Goal: Information Seeking & Learning: Learn about a topic

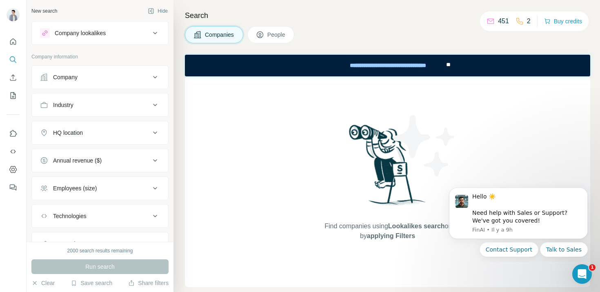
click at [97, 81] on button "Company" at bounding box center [100, 77] width 136 height 20
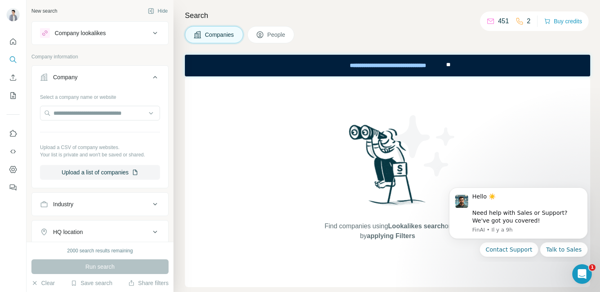
click at [91, 204] on div "Industry" at bounding box center [95, 204] width 110 height 8
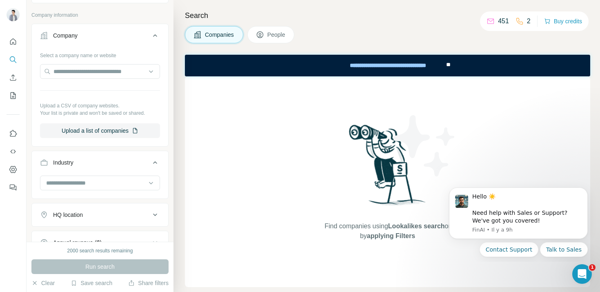
scroll to position [42, 0]
click at [93, 180] on input at bounding box center [95, 182] width 101 height 9
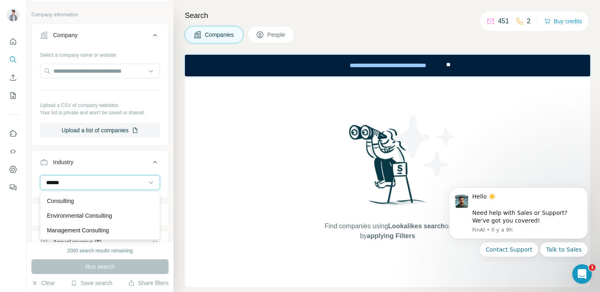
scroll to position [0, 0]
type input "******"
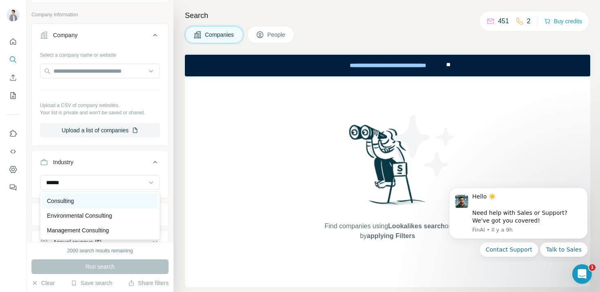
click at [88, 200] on div "Consulting" at bounding box center [100, 201] width 106 height 8
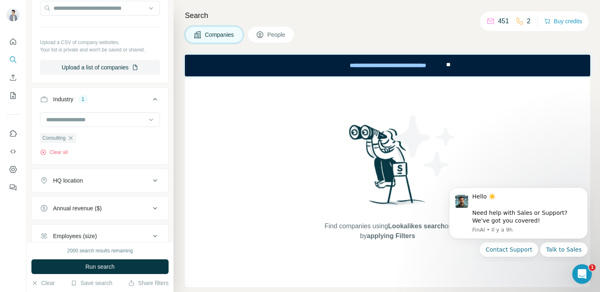
scroll to position [111, 0]
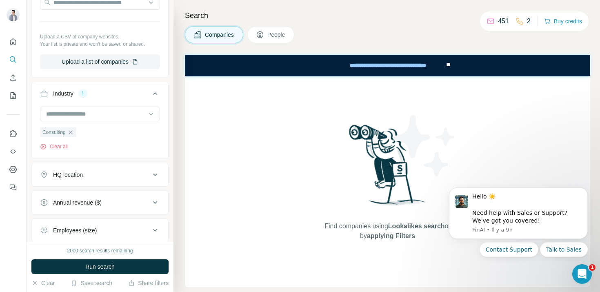
click at [72, 172] on div "HQ location" at bounding box center [68, 175] width 30 height 8
click at [70, 192] on input "text" at bounding box center [100, 195] width 120 height 15
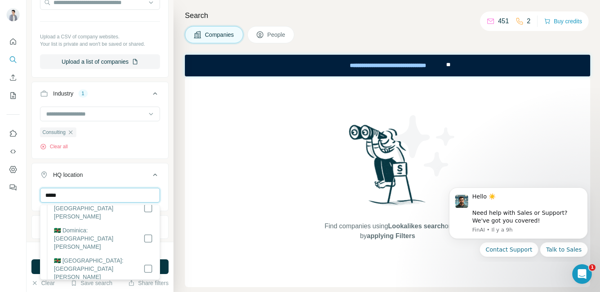
scroll to position [190, 0]
type input "*****"
click at [169, 194] on div "New search Hide Company lookalikes Company information Company Select a company…" at bounding box center [100, 121] width 147 height 242
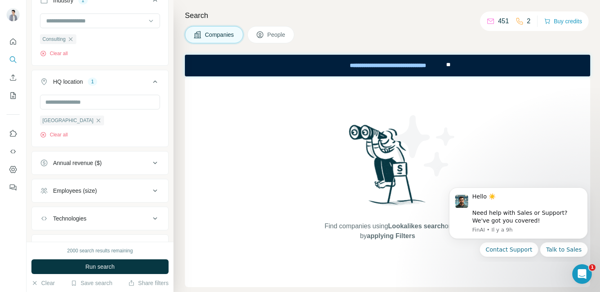
scroll to position [208, 0]
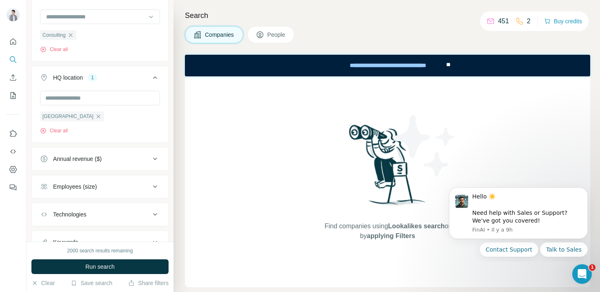
click at [116, 163] on div "Annual revenue ($)" at bounding box center [95, 159] width 110 height 8
click at [42, 189] on icon at bounding box center [45, 192] width 10 height 10
click at [45, 173] on icon at bounding box center [45, 177] width 10 height 10
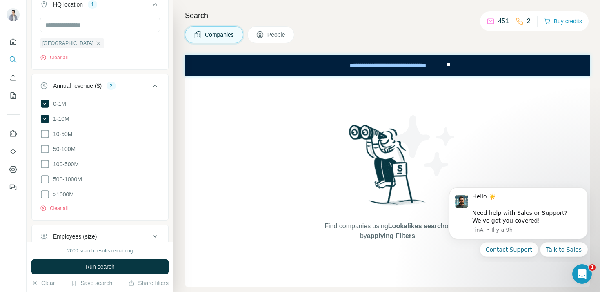
scroll to position [341, 0]
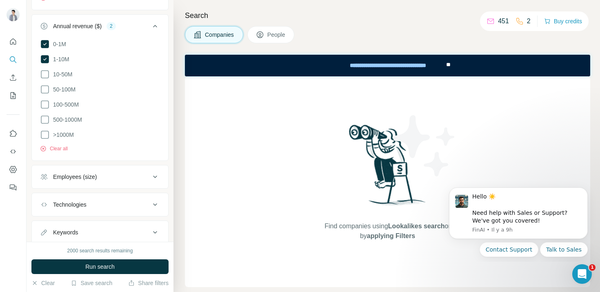
click at [128, 173] on div "Employees (size)" at bounding box center [95, 177] width 110 height 8
click at [47, 207] on icon at bounding box center [45, 210] width 10 height 10
click at [46, 226] on icon at bounding box center [45, 225] width 10 height 10
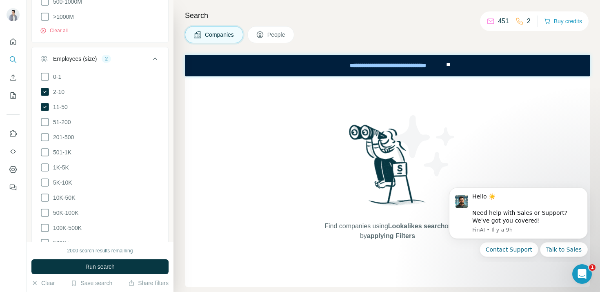
scroll to position [561, 0]
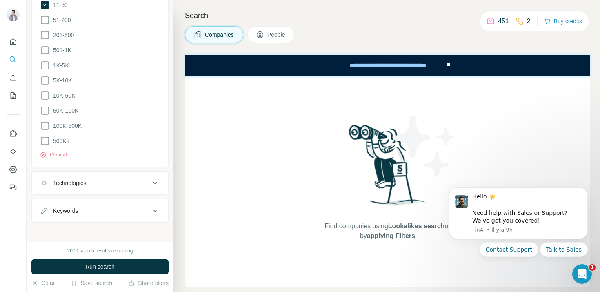
click at [88, 207] on div "Keywords" at bounding box center [95, 211] width 110 height 8
click at [79, 225] on input "text" at bounding box center [92, 231] width 104 height 15
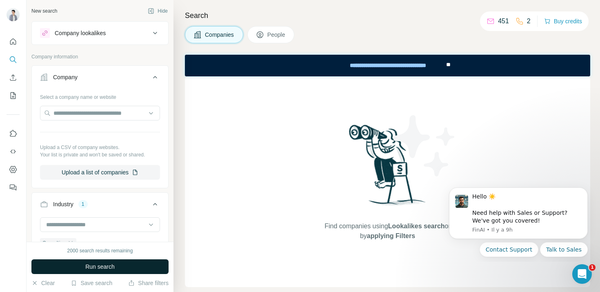
click at [87, 267] on span "Run search" at bounding box center [99, 267] width 29 height 8
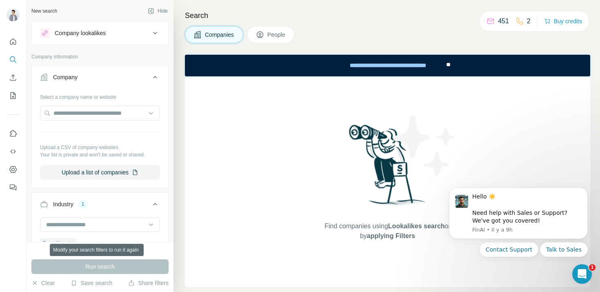
click at [87, 267] on div "Run search" at bounding box center [99, 266] width 137 height 15
click at [119, 265] on div "Run search" at bounding box center [99, 266] width 137 height 15
click at [134, 265] on div "Run search" at bounding box center [99, 266] width 137 height 15
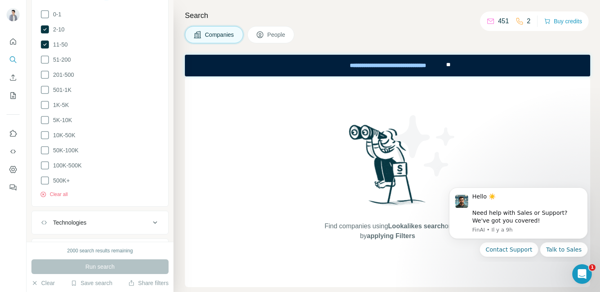
scroll to position [585, 0]
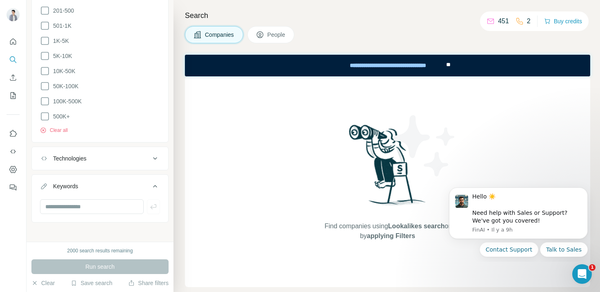
click at [102, 251] on div "2000 search results remaining" at bounding box center [100, 250] width 66 height 7
click at [88, 251] on div "2000 search results remaining" at bounding box center [100, 250] width 66 height 7
click at [102, 250] on div "2000 search results remaining" at bounding box center [100, 250] width 66 height 7
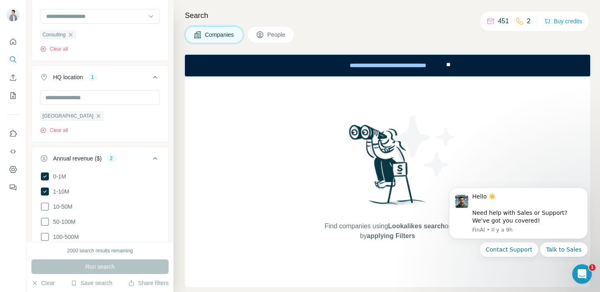
scroll to position [0, 0]
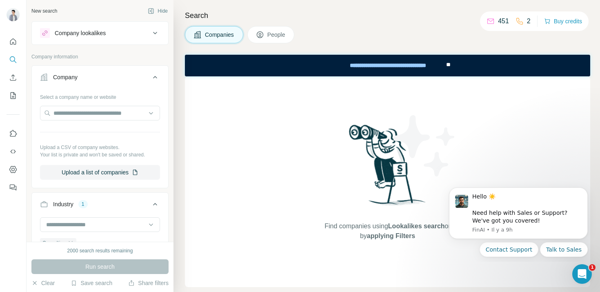
click at [498, 19] on p "451" at bounding box center [503, 21] width 11 height 10
click at [261, 32] on icon at bounding box center [260, 35] width 8 height 8
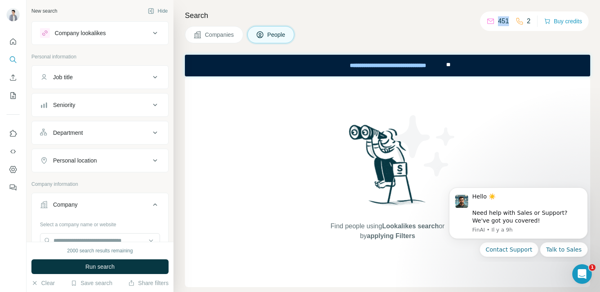
click at [222, 33] on span "Companies" at bounding box center [220, 35] width 30 height 8
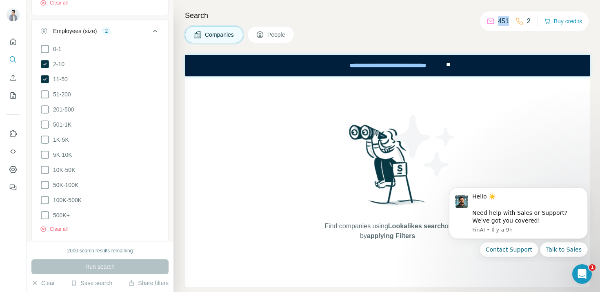
scroll to position [585, 0]
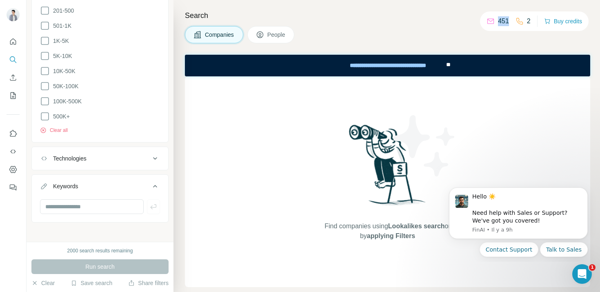
click at [102, 155] on div "Technologies" at bounding box center [95, 158] width 110 height 8
click at [89, 187] on button "Keywords" at bounding box center [100, 187] width 136 height 23
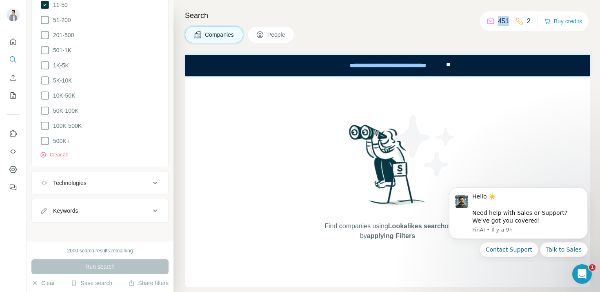
scroll to position [0, 0]
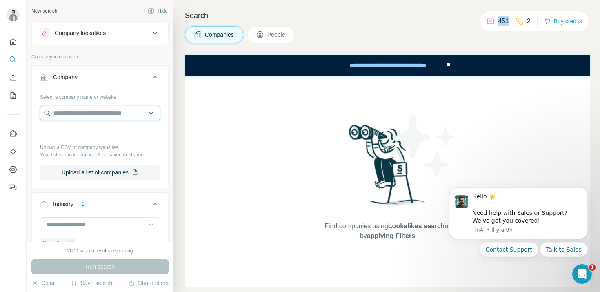
click at [78, 107] on input "text" at bounding box center [100, 113] width 120 height 15
click at [72, 267] on div "Run search" at bounding box center [99, 266] width 137 height 15
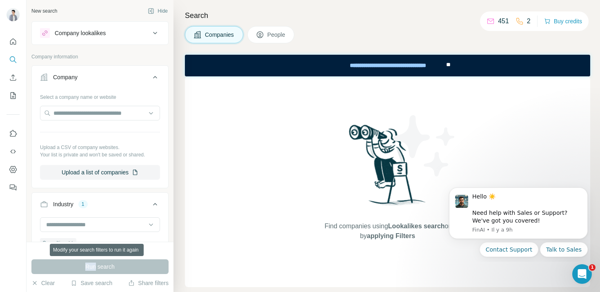
click at [72, 267] on div "Run search" at bounding box center [99, 266] width 137 height 15
click at [50, 284] on button "Clear" at bounding box center [42, 283] width 23 height 8
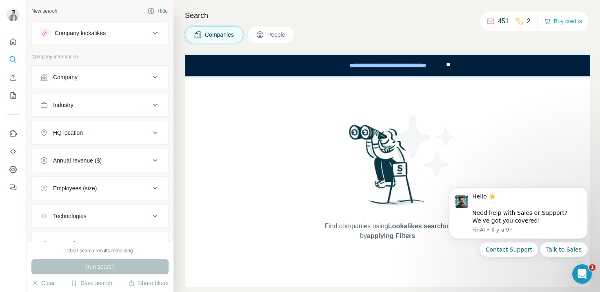
click at [96, 109] on button "Industry" at bounding box center [100, 105] width 136 height 20
click at [95, 127] on input at bounding box center [95, 125] width 101 height 9
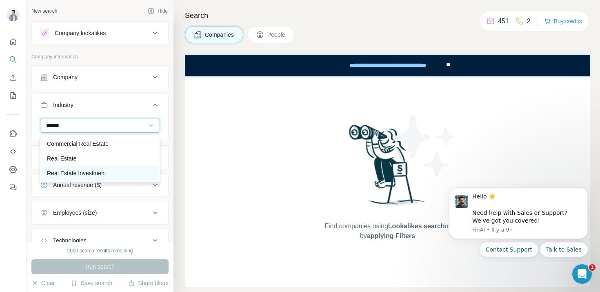
type input "******"
click at [69, 175] on p "Real Estate Investment" at bounding box center [76, 173] width 59 height 8
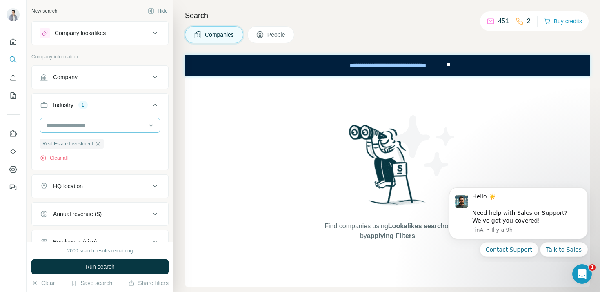
click at [95, 125] on input at bounding box center [95, 125] width 101 height 9
click at [88, 126] on input at bounding box center [95, 125] width 101 height 9
click at [100, 142] on icon "button" at bounding box center [98, 143] width 7 height 7
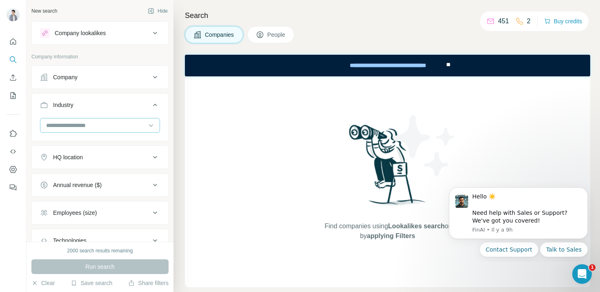
click at [96, 126] on input at bounding box center [95, 125] width 101 height 9
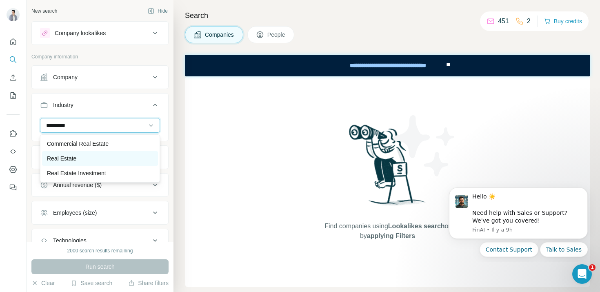
type input "*********"
click at [71, 160] on p "Real Estate" at bounding box center [61, 158] width 29 height 8
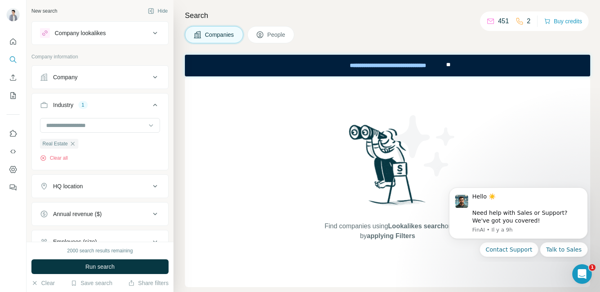
scroll to position [58, 0]
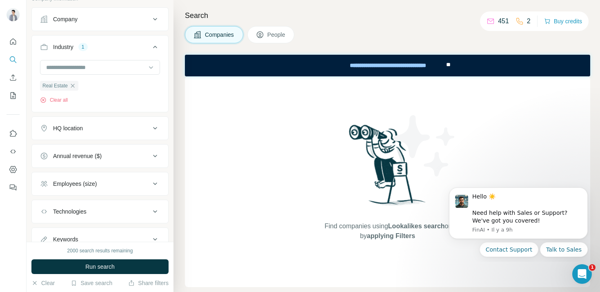
click at [107, 128] on div "HQ location" at bounding box center [95, 128] width 110 height 8
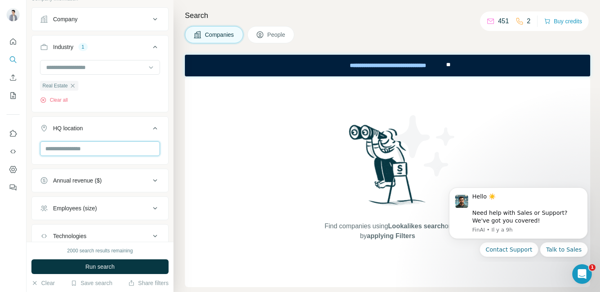
click at [99, 146] on input "text" at bounding box center [100, 148] width 120 height 15
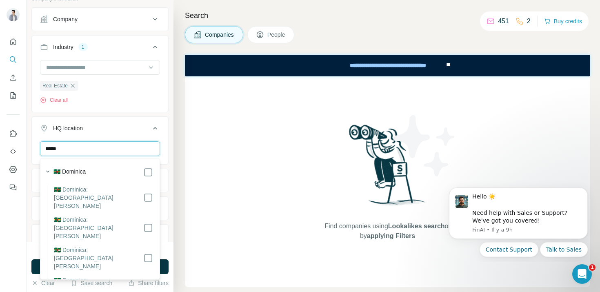
scroll to position [144, 0]
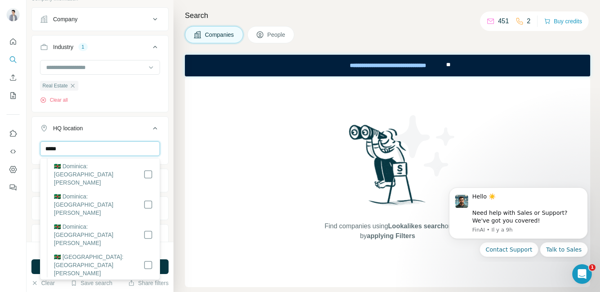
type input "*****"
click at [166, 168] on div "***** Paris Clear all" at bounding box center [100, 166] width 136 height 50
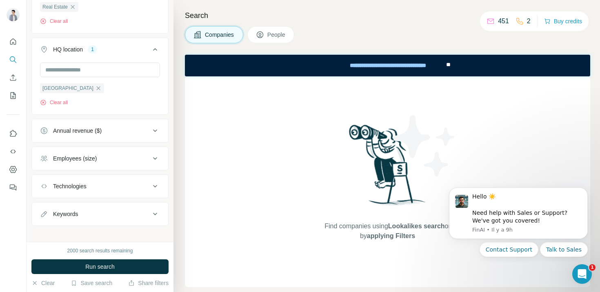
scroll to position [137, 0]
click at [99, 159] on div "Employees (size)" at bounding box center [95, 158] width 110 height 8
click at [45, 193] on icon at bounding box center [45, 191] width 10 height 10
click at [45, 204] on icon at bounding box center [45, 206] width 10 height 10
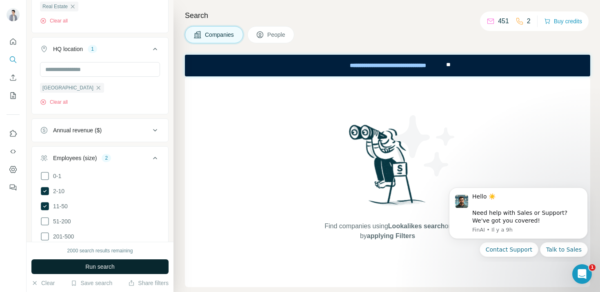
click at [86, 263] on span "Run search" at bounding box center [99, 267] width 29 height 8
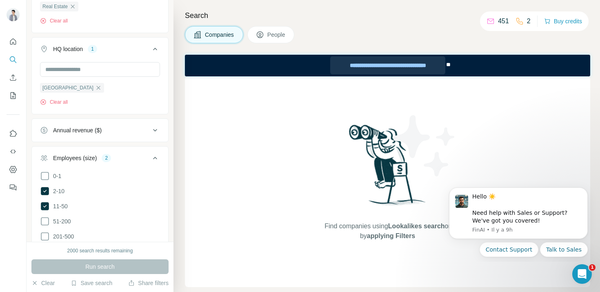
click at [378, 68] on div "**********" at bounding box center [387, 65] width 115 height 18
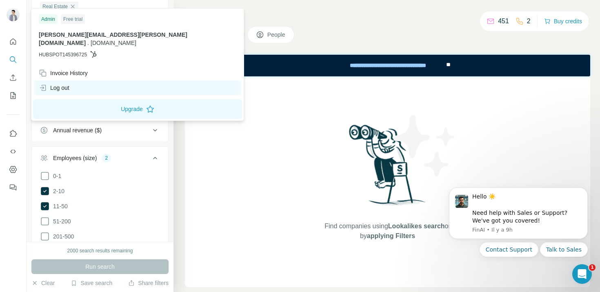
click at [60, 84] on div "Log out" at bounding box center [137, 87] width 207 height 15
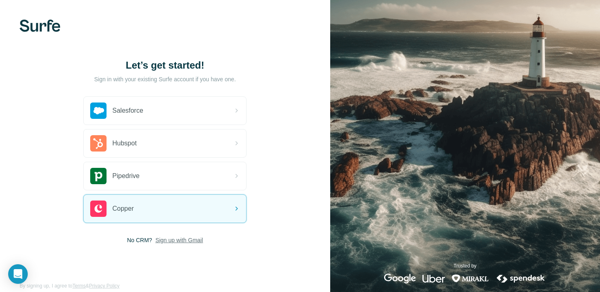
click at [179, 238] on span "Sign up with Gmail" at bounding box center [180, 240] width 48 height 8
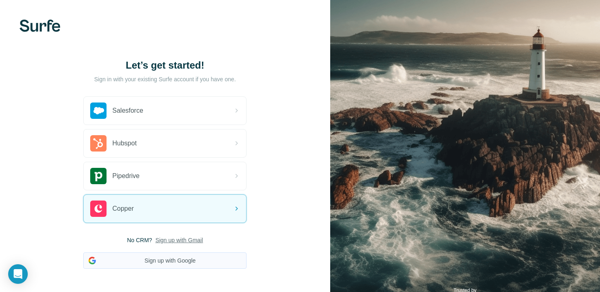
click at [154, 261] on button "Sign up with Google" at bounding box center [164, 260] width 163 height 16
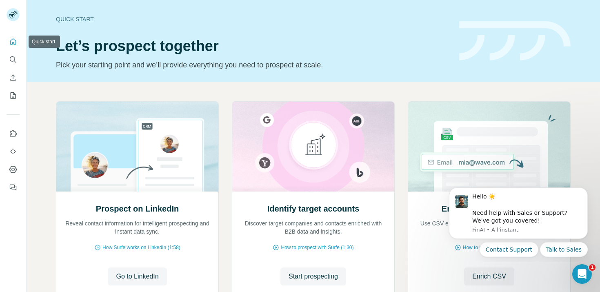
click at [13, 38] on icon "Quick start" at bounding box center [13, 41] width 6 height 6
click at [13, 43] on icon "Quick start" at bounding box center [13, 41] width 6 height 6
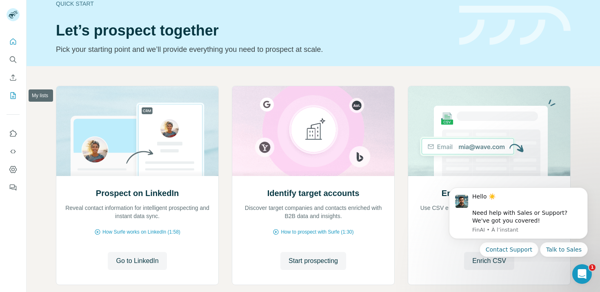
click at [15, 98] on icon "My lists" at bounding box center [13, 95] width 8 height 8
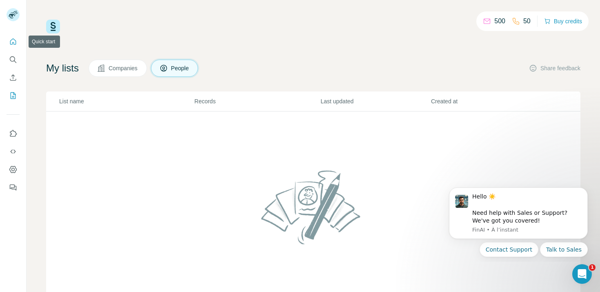
click at [13, 40] on icon "Quick start" at bounding box center [13, 42] width 8 height 8
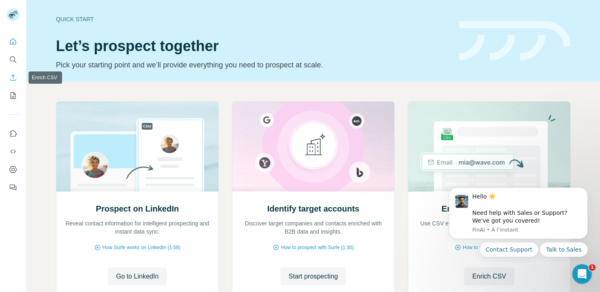
click at [13, 76] on icon "Enrich CSV" at bounding box center [13, 77] width 6 height 6
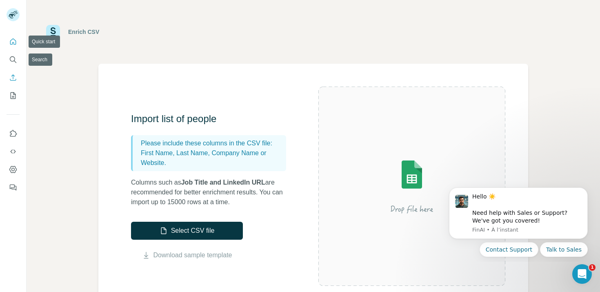
click at [16, 46] on button "Quick start" at bounding box center [13, 41] width 13 height 15
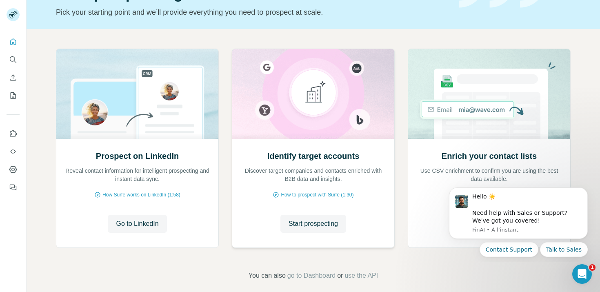
scroll to position [61, 0]
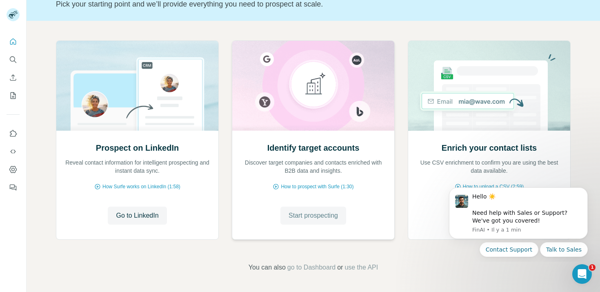
click at [312, 223] on button "Start prospecting" at bounding box center [314, 216] width 66 height 18
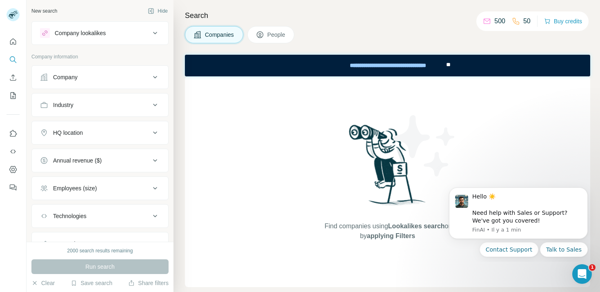
click at [87, 80] on div "Company" at bounding box center [95, 77] width 110 height 8
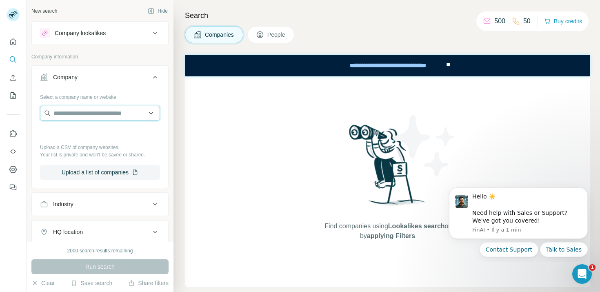
click at [82, 109] on input "text" at bounding box center [100, 113] width 120 height 15
type input "*"
type input "**********"
click at [71, 114] on input "**********" at bounding box center [100, 113] width 120 height 15
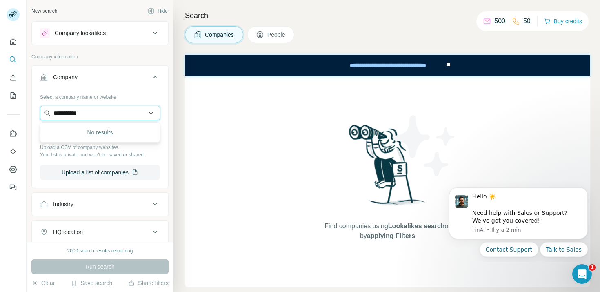
click at [71, 114] on input "**********" at bounding box center [100, 113] width 120 height 15
type input "**********"
click at [62, 114] on input "**********" at bounding box center [100, 113] width 120 height 15
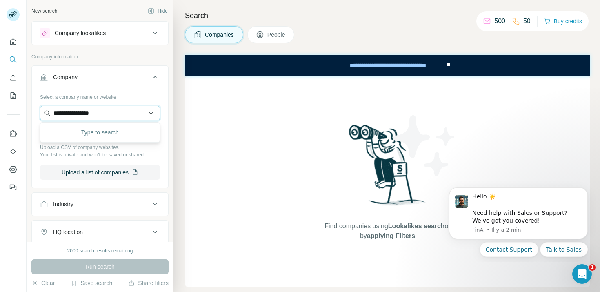
type input "**********"
click at [71, 114] on input "**********" at bounding box center [100, 113] width 120 height 15
click at [94, 94] on div "Select a company name or website" at bounding box center [100, 95] width 120 height 11
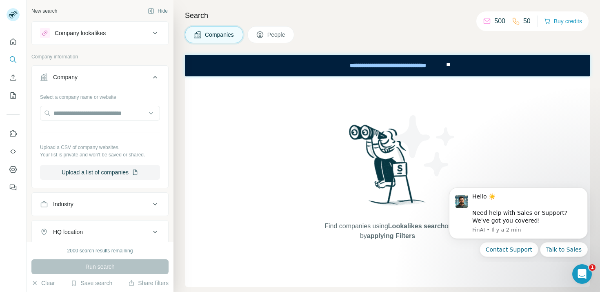
click at [272, 31] on span "People" at bounding box center [276, 35] width 19 height 8
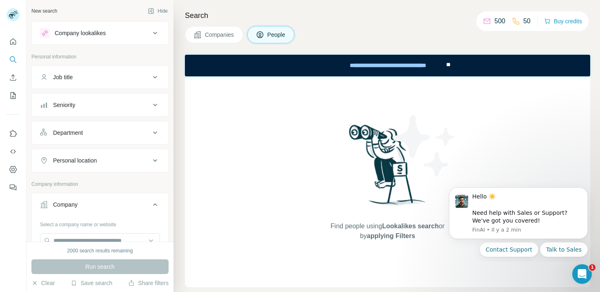
click at [99, 82] on button "Job title" at bounding box center [100, 77] width 136 height 20
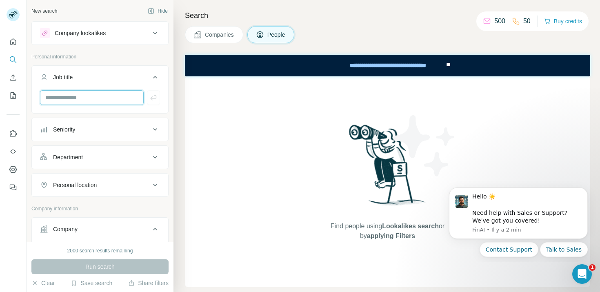
click at [93, 94] on input "text" at bounding box center [92, 97] width 104 height 15
type input "*********"
click at [155, 94] on icon "button" at bounding box center [153, 98] width 8 height 8
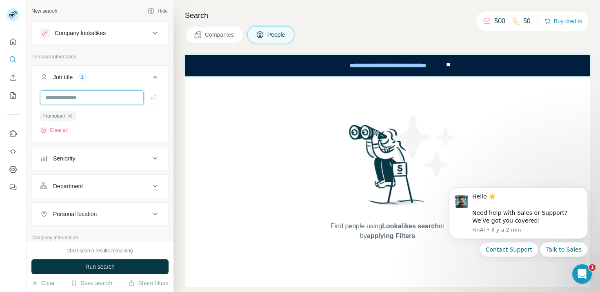
click at [113, 99] on input "text" at bounding box center [92, 97] width 104 height 15
type input "********"
click at [160, 102] on div "******** Promoteur Clear all" at bounding box center [100, 115] width 136 height 50
click at [154, 102] on button "button" at bounding box center [153, 97] width 13 height 15
click at [91, 186] on div "Department" at bounding box center [95, 186] width 110 height 8
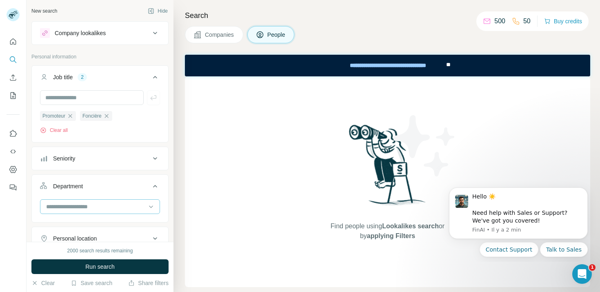
click at [89, 207] on input at bounding box center [95, 206] width 101 height 9
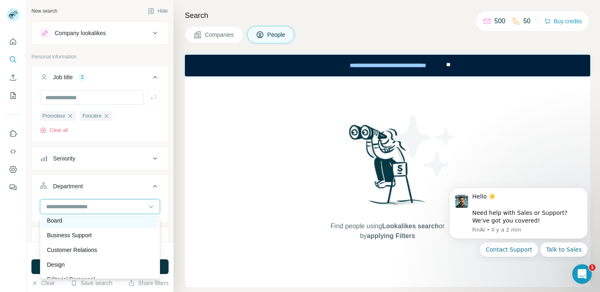
scroll to position [20, 0]
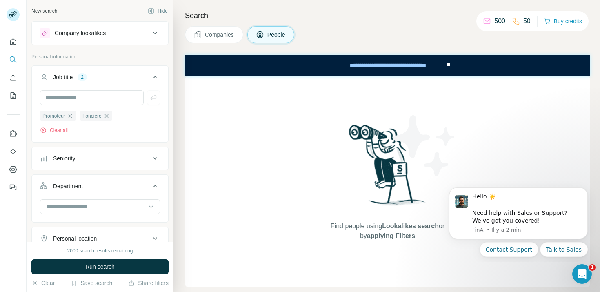
click at [29, 229] on div "New search Hide Company lookalikes Personal information Job title 2 Promoteur F…" at bounding box center [100, 121] width 147 height 242
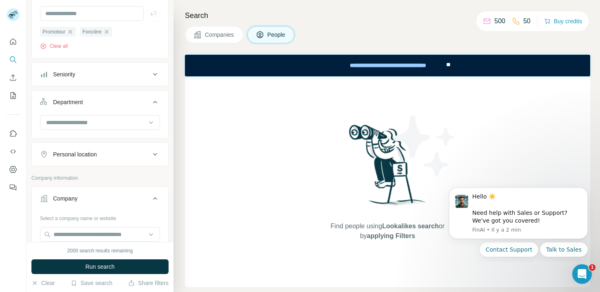
scroll to position [89, 0]
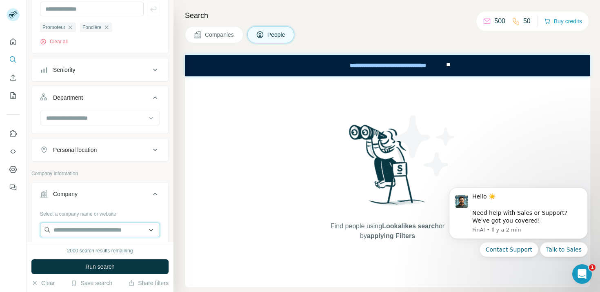
click at [64, 229] on input "text" at bounding box center [100, 230] width 120 height 15
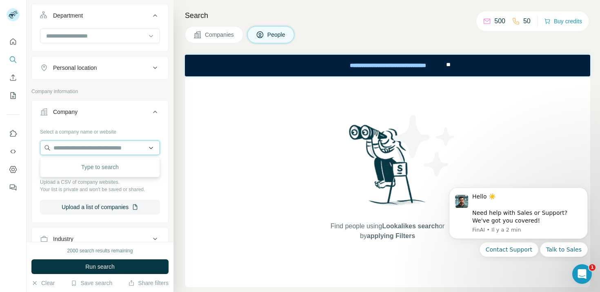
scroll to position [172, 0]
click at [30, 218] on div "New search Hide Company lookalikes Personal information Job title 2 Promoteur F…" at bounding box center [100, 121] width 147 height 242
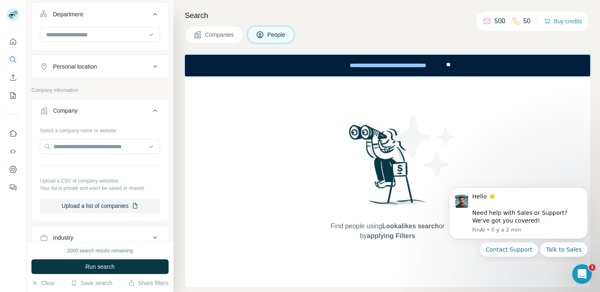
scroll to position [248, 0]
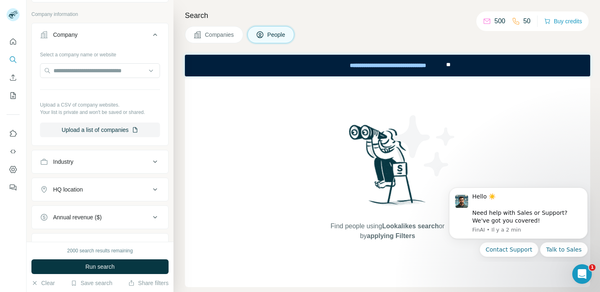
click at [73, 161] on div "Industry" at bounding box center [63, 162] width 20 height 8
click at [74, 187] on input at bounding box center [95, 182] width 101 height 9
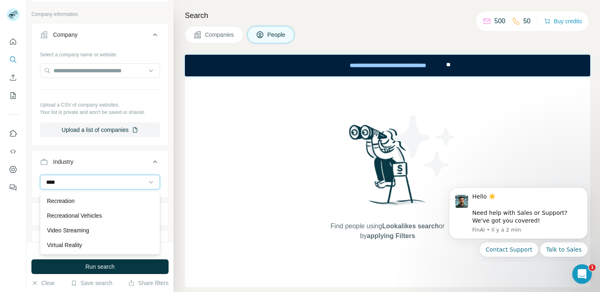
scroll to position [29, 0]
type input "****"
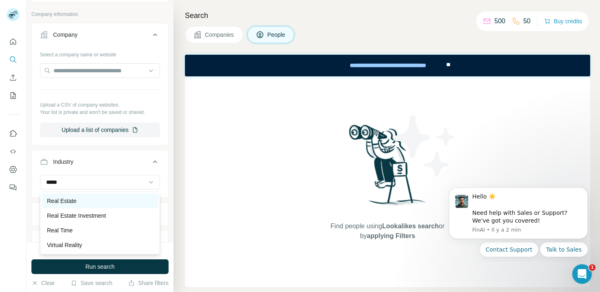
click at [68, 203] on p "Real Estate" at bounding box center [61, 201] width 29 height 8
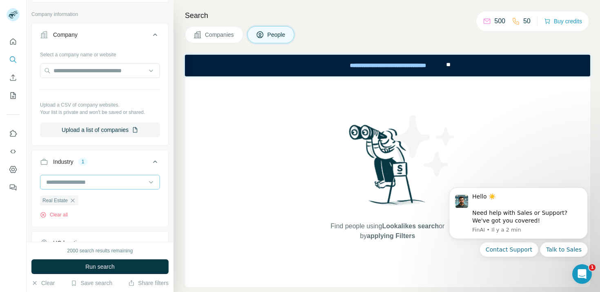
click at [89, 184] on input at bounding box center [95, 182] width 101 height 9
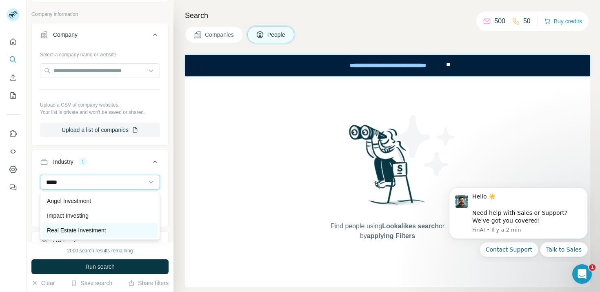
type input "*****"
click at [63, 227] on p "Real Estate Investment" at bounding box center [76, 230] width 59 height 8
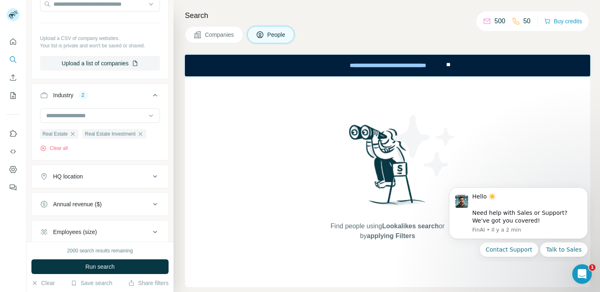
scroll to position [325, 0]
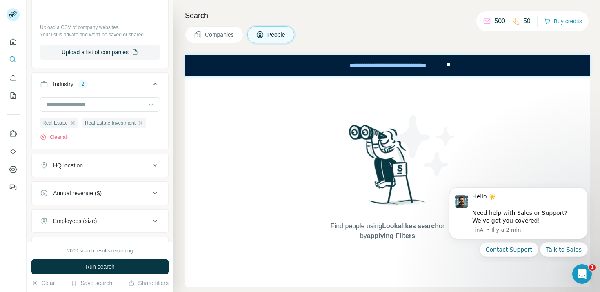
click at [106, 172] on button "HQ location" at bounding box center [100, 166] width 136 height 20
click at [91, 185] on input "text" at bounding box center [100, 185] width 120 height 15
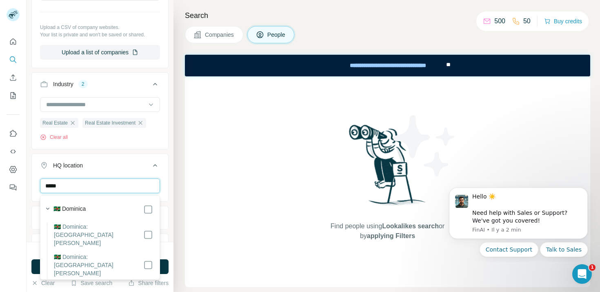
scroll to position [139, 0]
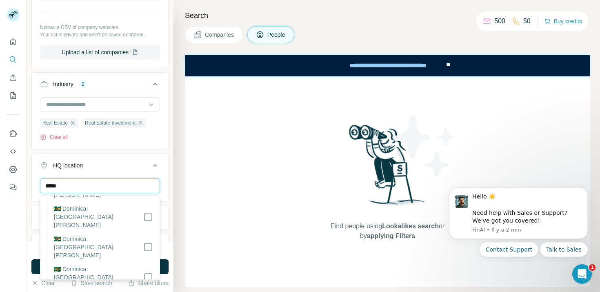
type input "*****"
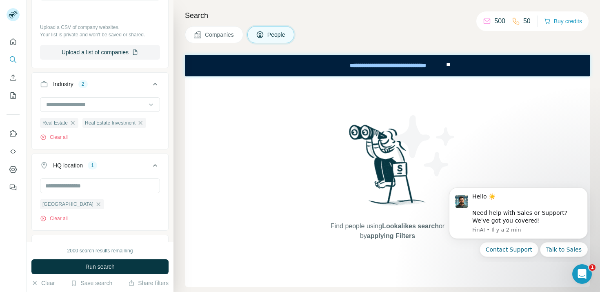
click at [168, 205] on div "Paris Clear all" at bounding box center [100, 203] width 136 height 50
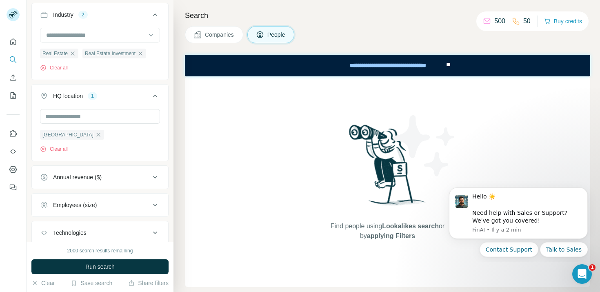
scroll to position [397, 0]
click at [128, 165] on div "Annual revenue ($)" at bounding box center [99, 175] width 137 height 24
click at [121, 172] on div "Annual revenue ($)" at bounding box center [95, 175] width 110 height 8
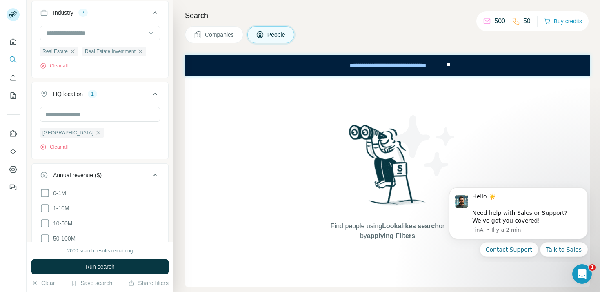
scroll to position [463, 0]
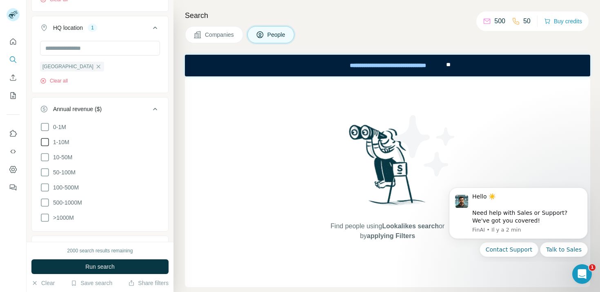
click at [46, 143] on icon at bounding box center [45, 142] width 10 height 10
click at [44, 153] on icon at bounding box center [45, 157] width 10 height 10
click at [44, 174] on icon at bounding box center [45, 172] width 10 height 10
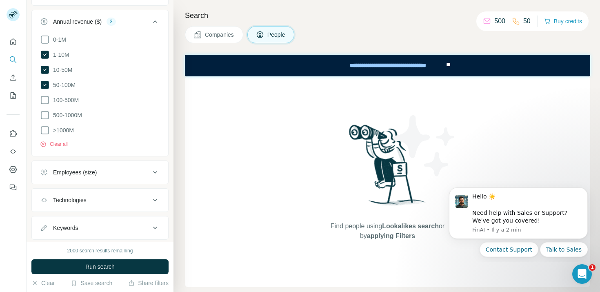
scroll to position [629, 0]
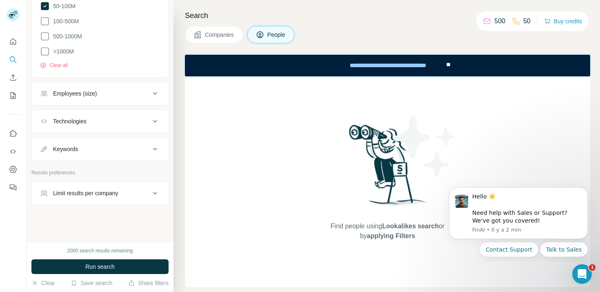
click at [87, 89] on div "Employees (size)" at bounding box center [75, 93] width 44 height 8
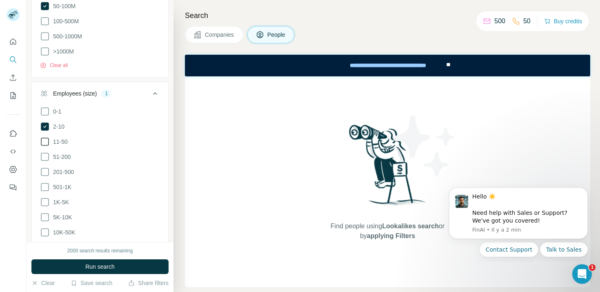
click at [46, 142] on icon at bounding box center [45, 142] width 10 height 10
click at [98, 266] on span "Run search" at bounding box center [99, 267] width 29 height 8
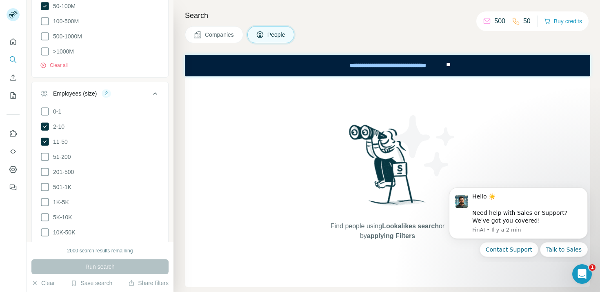
click at [85, 251] on div "2000 search results remaining" at bounding box center [100, 250] width 66 height 7
click at [105, 251] on div "2000 search results remaining" at bounding box center [100, 250] width 66 height 7
click at [122, 251] on div "2000 search results remaining" at bounding box center [100, 250] width 66 height 7
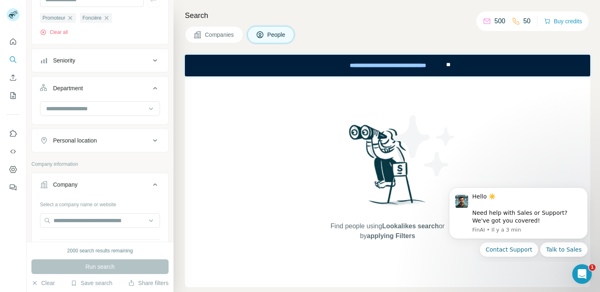
scroll to position [96, 0]
click at [121, 139] on div "Personal location" at bounding box center [95, 142] width 110 height 8
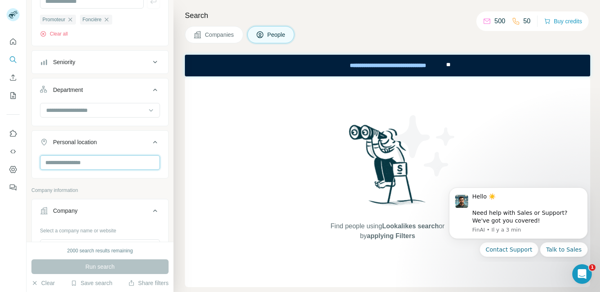
click at [99, 159] on input "text" at bounding box center [100, 162] width 120 height 15
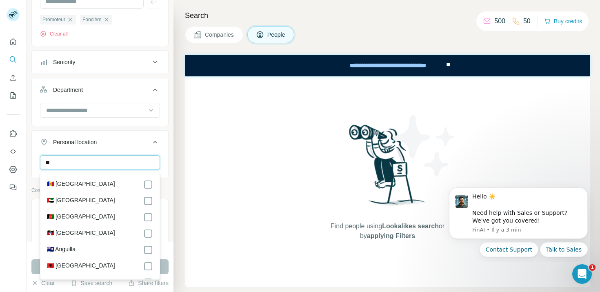
type input "*"
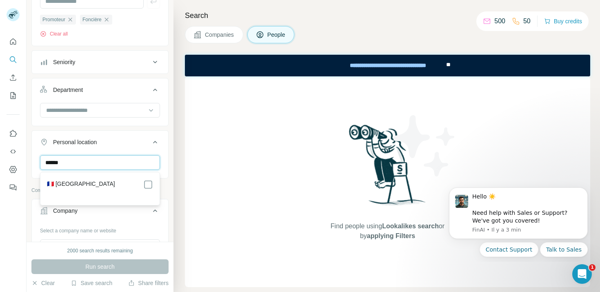
type input "******"
click at [94, 183] on div "🇫🇷 [GEOGRAPHIC_DATA]" at bounding box center [100, 185] width 106 height 10
click at [141, 184] on div "🇫🇷 [GEOGRAPHIC_DATA]" at bounding box center [100, 185] width 106 height 10
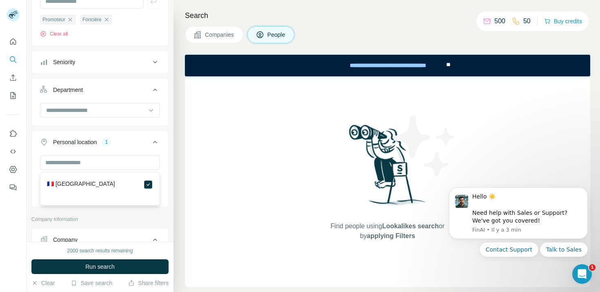
click at [167, 189] on div "France Clear all" at bounding box center [100, 180] width 136 height 50
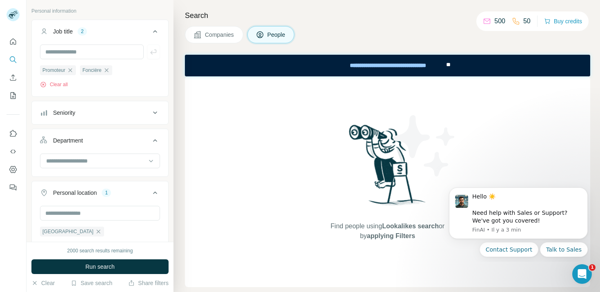
scroll to position [21, 0]
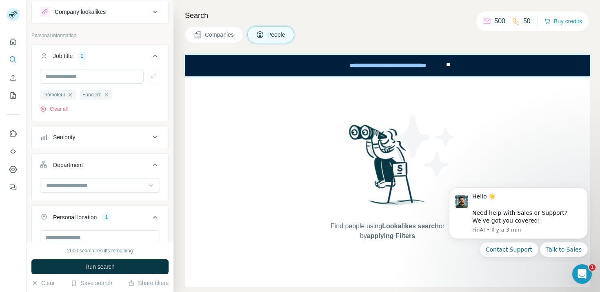
click at [108, 134] on div "Seniority" at bounding box center [95, 137] width 110 height 8
click at [43, 189] on icon at bounding box center [45, 188] width 10 height 10
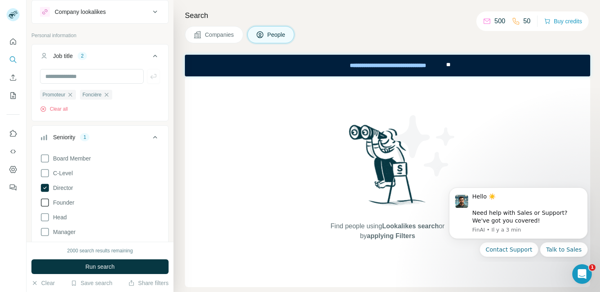
click at [43, 201] on icon at bounding box center [45, 203] width 10 height 10
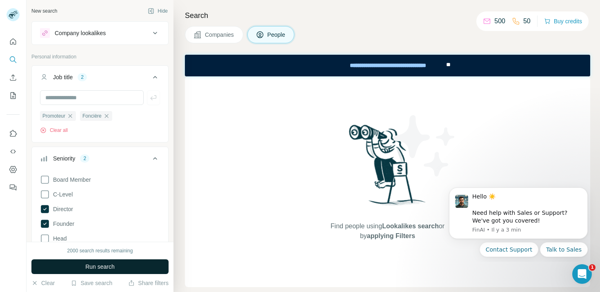
click at [109, 267] on span "Run search" at bounding box center [99, 267] width 29 height 8
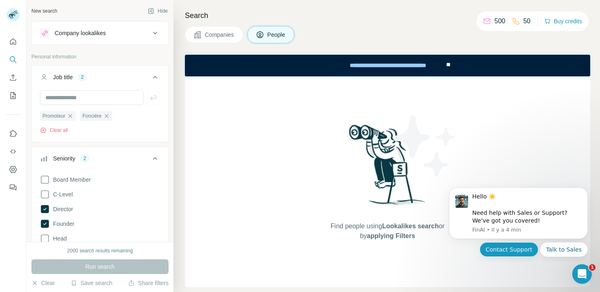
click at [522, 248] on button "Contact Support" at bounding box center [509, 249] width 59 height 15
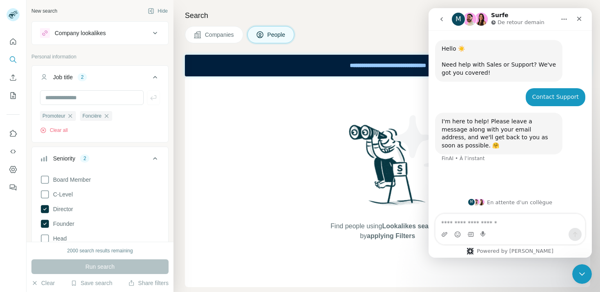
click at [469, 224] on textarea "Envoyer un message..." at bounding box center [510, 221] width 149 height 14
type textarea "*"
type textarea "**********"
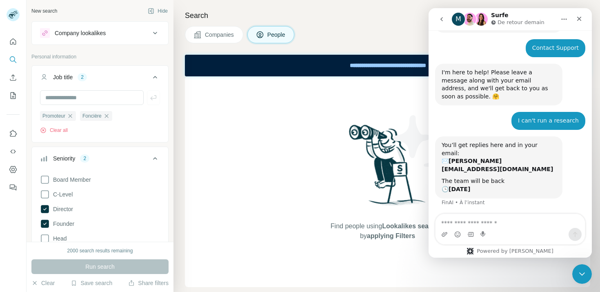
scroll to position [49, 0]
click at [581, 19] on icon "Fermer" at bounding box center [579, 19] width 7 height 7
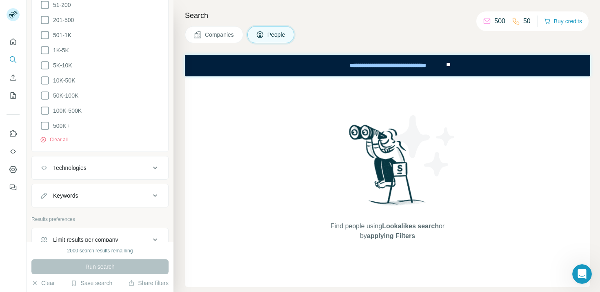
scroll to position [1018, 0]
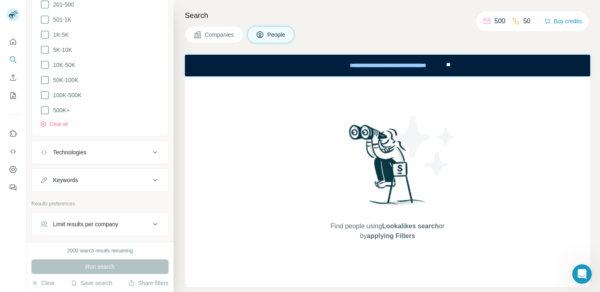
click at [85, 153] on div "Technologies" at bounding box center [69, 152] width 33 height 8
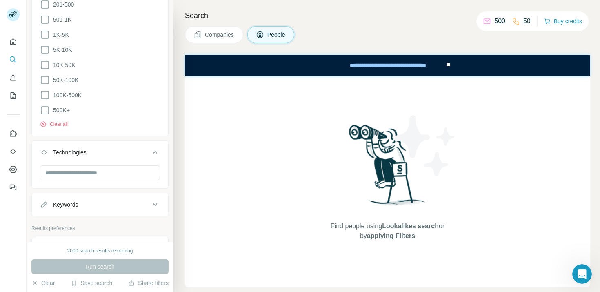
click at [83, 202] on div "Keywords" at bounding box center [95, 204] width 110 height 8
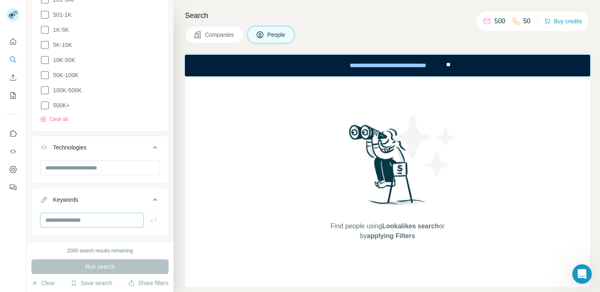
scroll to position [1023, 0]
click at [96, 215] on input "text" at bounding box center [92, 219] width 104 height 15
type input "*********"
click at [94, 266] on div "Run search" at bounding box center [99, 266] width 137 height 15
click at [90, 284] on button "Save search" at bounding box center [92, 283] width 42 height 8
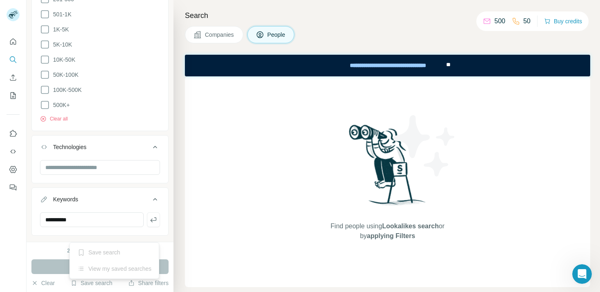
click at [57, 261] on div "Run search" at bounding box center [99, 266] width 137 height 15
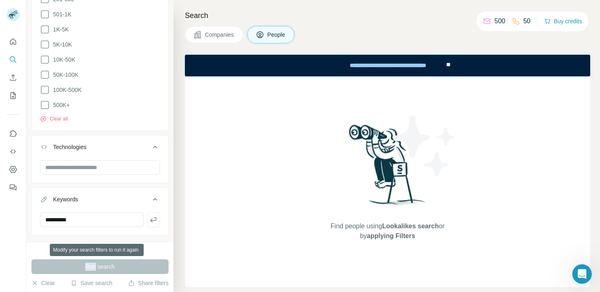
click at [57, 261] on div "Run search" at bounding box center [99, 266] width 137 height 15
click at [86, 263] on div "Run search" at bounding box center [99, 266] width 137 height 15
click at [96, 265] on div "Run search" at bounding box center [99, 266] width 137 height 15
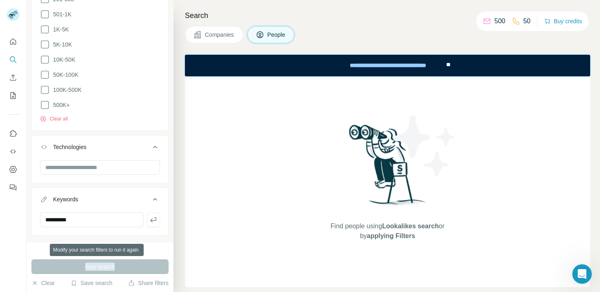
click at [96, 265] on div "Run search" at bounding box center [99, 266] width 137 height 15
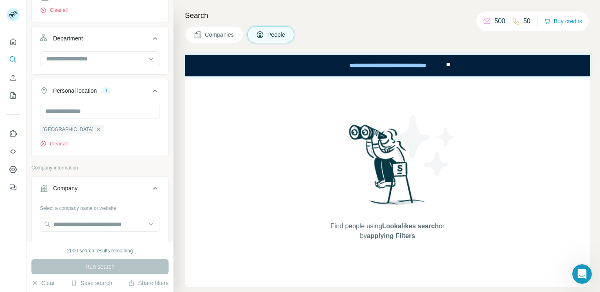
scroll to position [0, 0]
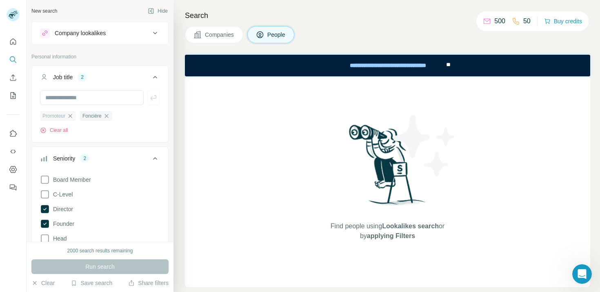
click at [70, 116] on icon "button" at bounding box center [70, 116] width 7 height 7
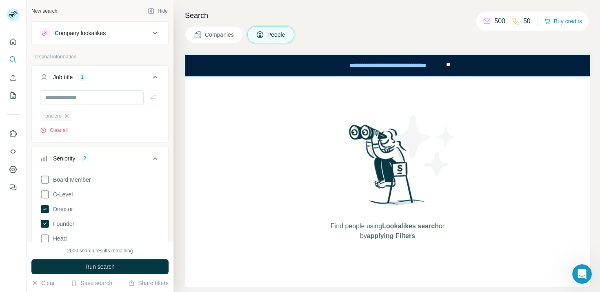
click at [67, 114] on icon "button" at bounding box center [66, 116] width 7 height 7
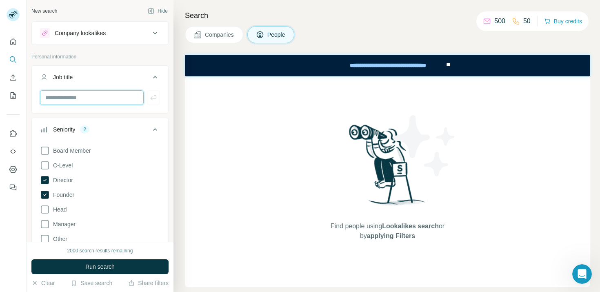
click at [67, 101] on input "text" at bounding box center [92, 97] width 104 height 15
click at [54, 94] on input "**********" at bounding box center [92, 97] width 104 height 15
type input "**********"
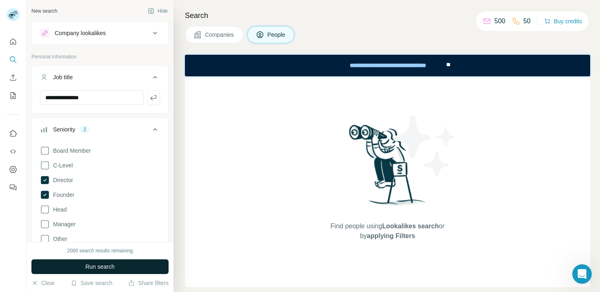
click at [84, 267] on button "Run search" at bounding box center [99, 266] width 137 height 15
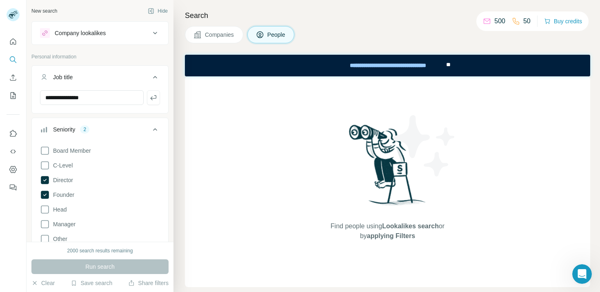
click at [99, 40] on button "Company lookalikes" at bounding box center [100, 33] width 136 height 20
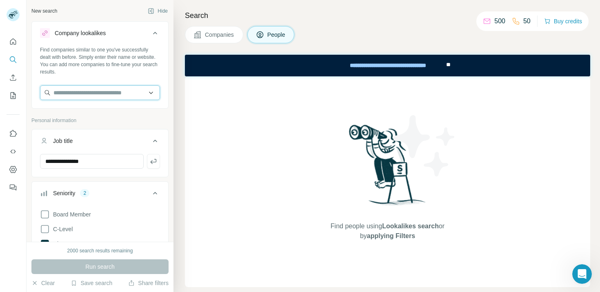
click at [89, 96] on input "text" at bounding box center [100, 92] width 120 height 15
type input "*"
click at [167, 119] on p "Personal information" at bounding box center [99, 120] width 137 height 7
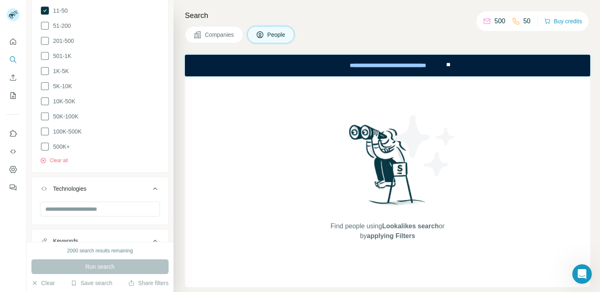
scroll to position [1130, 0]
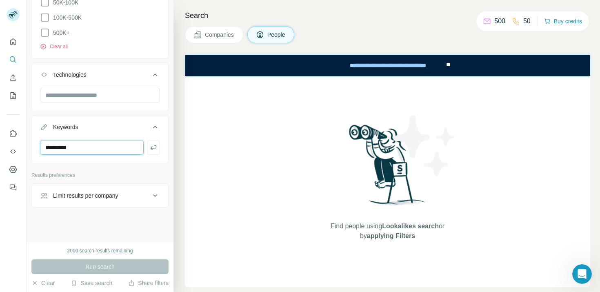
click at [107, 140] on input "*********" at bounding box center [92, 147] width 104 height 15
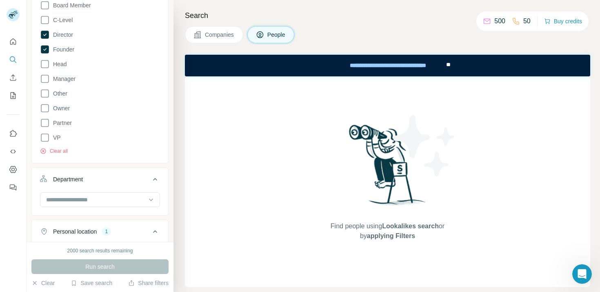
scroll to position [0, 0]
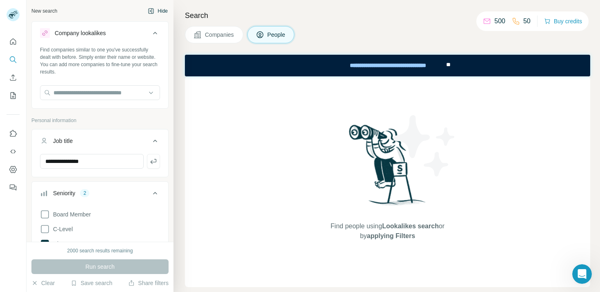
click at [154, 9] on button "Hide" at bounding box center [157, 11] width 31 height 12
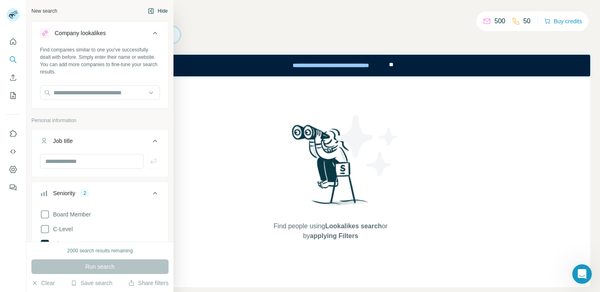
click at [39, 12] on div "New search" at bounding box center [44, 10] width 26 height 7
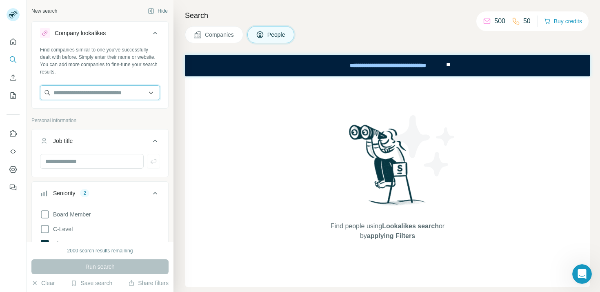
click at [69, 95] on input "text" at bounding box center [100, 92] width 120 height 15
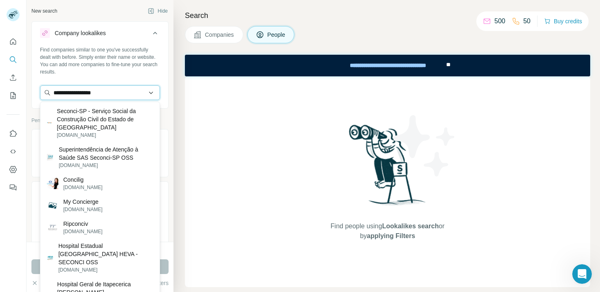
type input "**********"
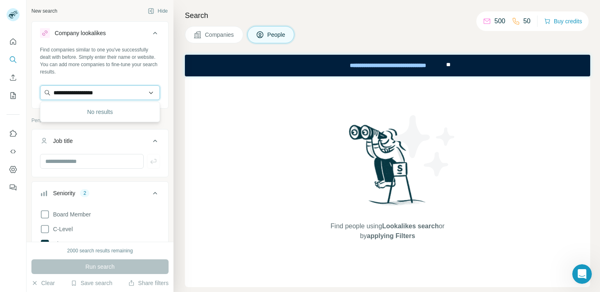
click at [80, 90] on input "**********" at bounding box center [100, 92] width 120 height 15
paste input "**********"
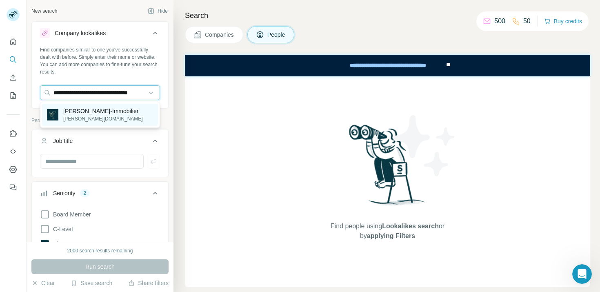
type input "**********"
click at [96, 115] on p "[PERSON_NAME]-Immobilier" at bounding box center [103, 111] width 80 height 8
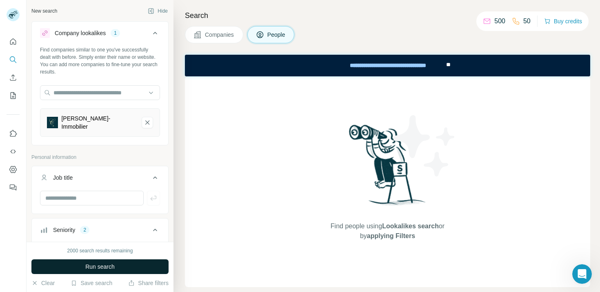
click at [95, 268] on span "Run search" at bounding box center [99, 267] width 29 height 8
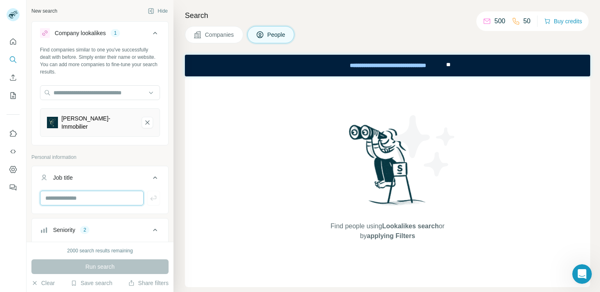
click at [96, 196] on input "text" at bounding box center [92, 198] width 104 height 15
type input "******"
click at [150, 197] on icon "button" at bounding box center [153, 198] width 8 height 8
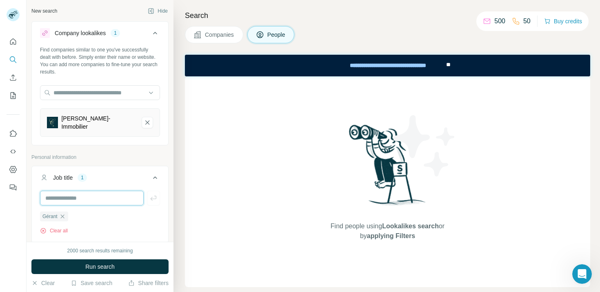
click at [124, 191] on input "text" at bounding box center [92, 198] width 104 height 15
type input "*********"
click at [152, 194] on icon "button" at bounding box center [153, 198] width 8 height 8
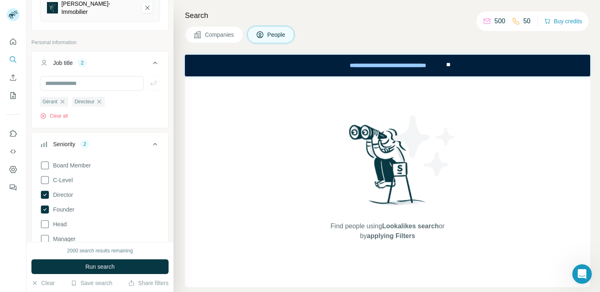
scroll to position [119, 0]
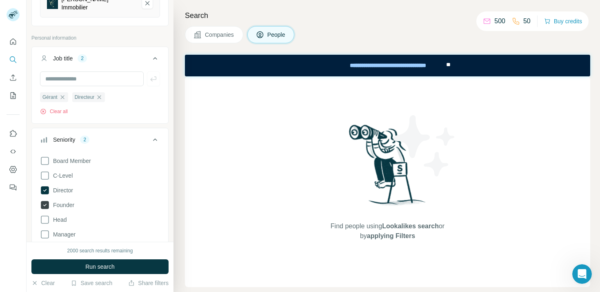
click at [45, 201] on icon at bounding box center [45, 205] width 8 height 8
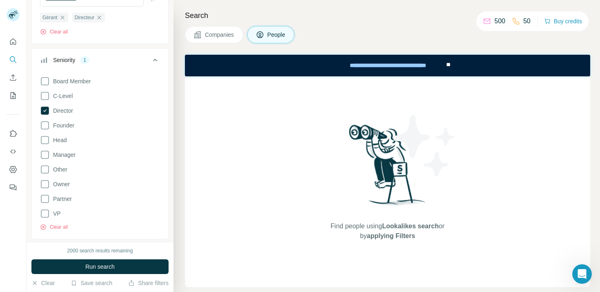
scroll to position [206, 0]
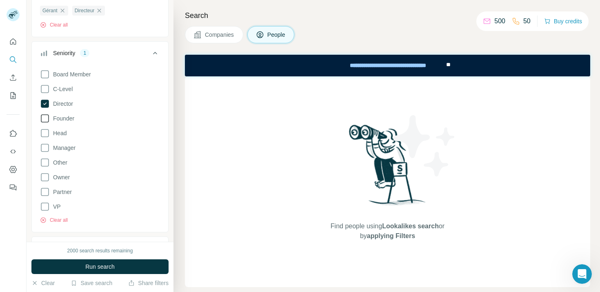
click at [41, 114] on icon at bounding box center [45, 118] width 8 height 8
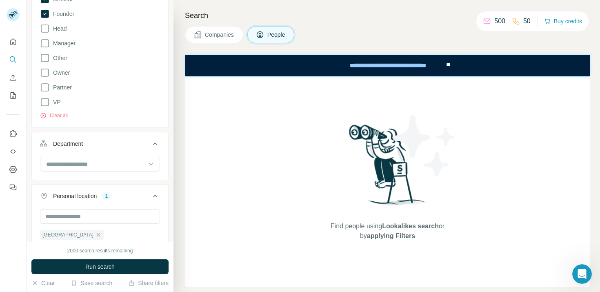
scroll to position [322, 0]
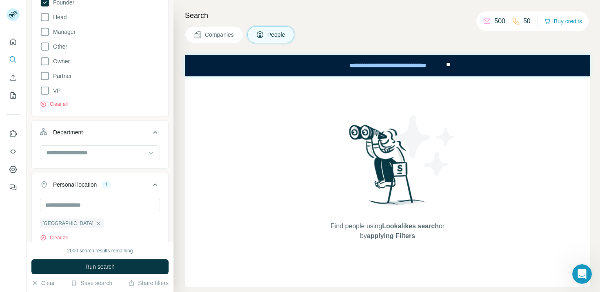
click at [97, 136] on button "Department" at bounding box center [100, 133] width 136 height 23
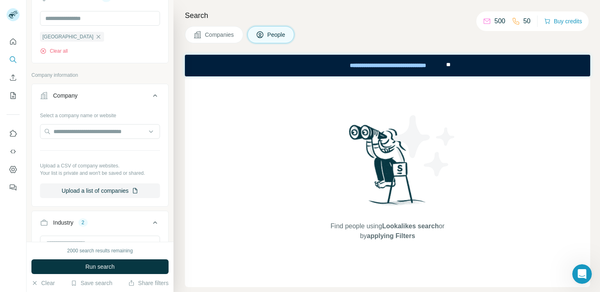
scroll to position [510, 0]
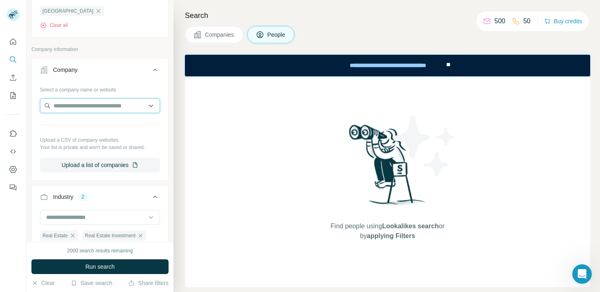
click at [87, 103] on input "text" at bounding box center [100, 105] width 120 height 15
click at [73, 138] on p "Upload a CSV of company websites." at bounding box center [100, 139] width 120 height 7
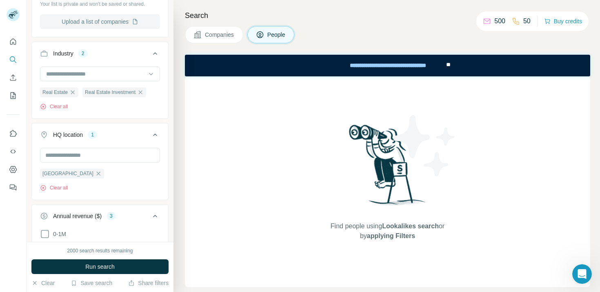
scroll to position [681, 0]
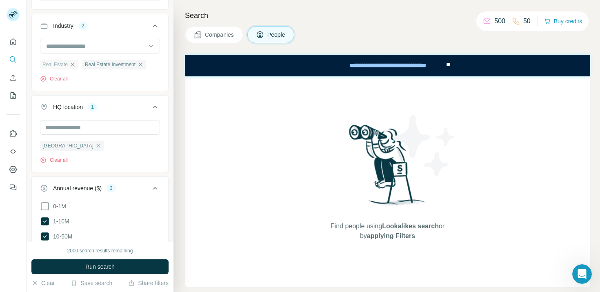
click at [73, 62] on icon "button" at bounding box center [73, 64] width 4 height 4
click at [101, 62] on icon "button" at bounding box center [98, 64] width 7 height 7
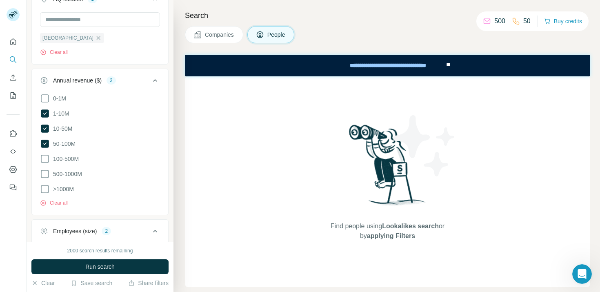
scroll to position [766, 0]
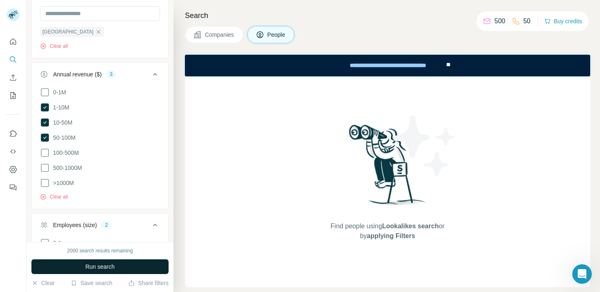
click at [98, 267] on span "Run search" at bounding box center [99, 267] width 29 height 8
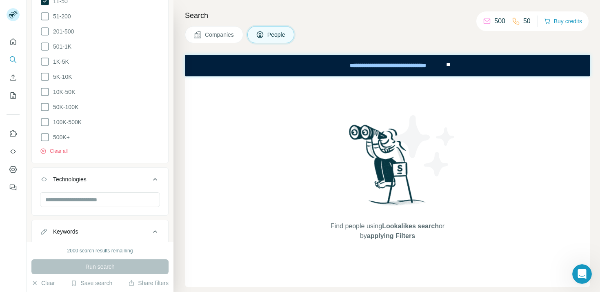
scroll to position [1137, 0]
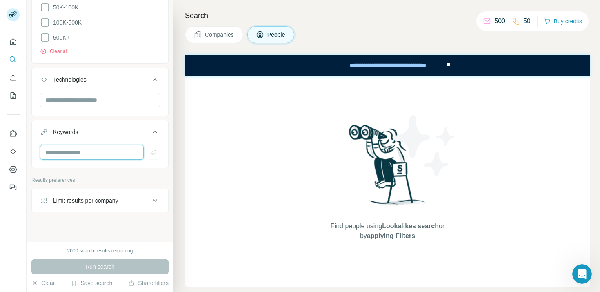
click at [113, 145] on input "text" at bounding box center [92, 152] width 104 height 15
type input "*********"
click at [155, 148] on icon "button" at bounding box center [153, 152] width 8 height 8
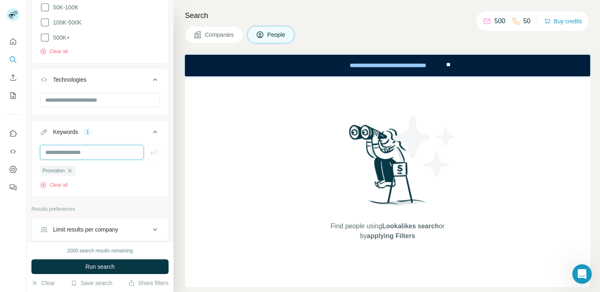
click at [116, 145] on input "text" at bounding box center [92, 152] width 104 height 15
type input "********"
click at [155, 148] on icon "button" at bounding box center [153, 152] width 8 height 8
click at [92, 145] on input "text" at bounding box center [92, 152] width 104 height 15
type input "*********"
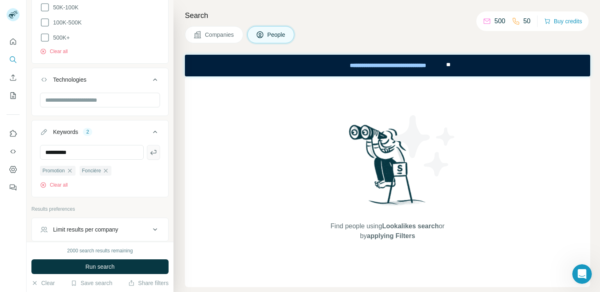
click at [147, 145] on button "button" at bounding box center [153, 152] width 13 height 15
click at [73, 263] on button "Run search" at bounding box center [99, 266] width 137 height 15
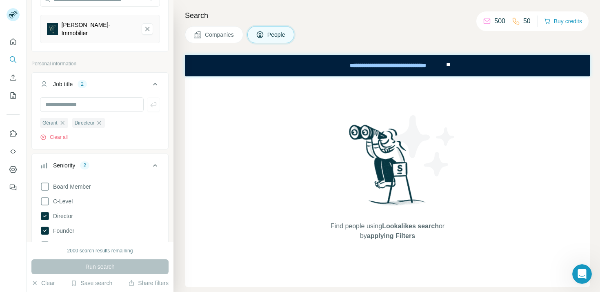
scroll to position [94, 0]
click at [63, 119] on icon "button" at bounding box center [62, 122] width 7 height 7
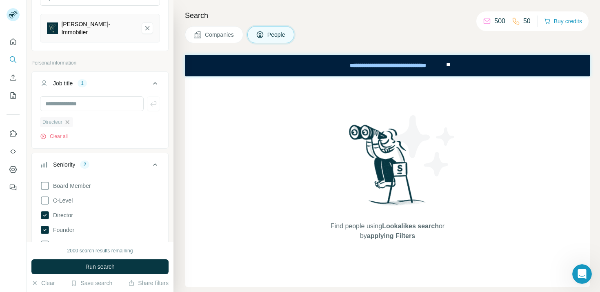
click at [69, 120] on icon "button" at bounding box center [67, 122] width 4 height 4
click at [44, 182] on icon at bounding box center [45, 186] width 8 height 8
click at [44, 197] on icon at bounding box center [45, 201] width 8 height 8
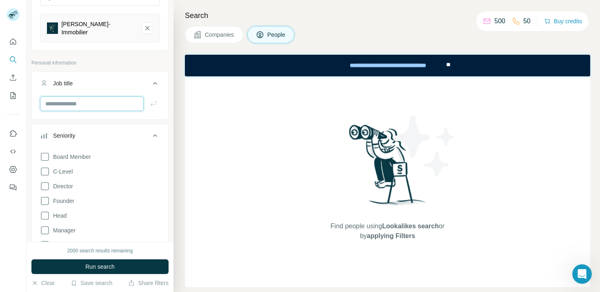
click at [82, 99] on input "text" at bounding box center [92, 103] width 104 height 15
type input "******"
click at [151, 102] on icon "button" at bounding box center [153, 104] width 8 height 8
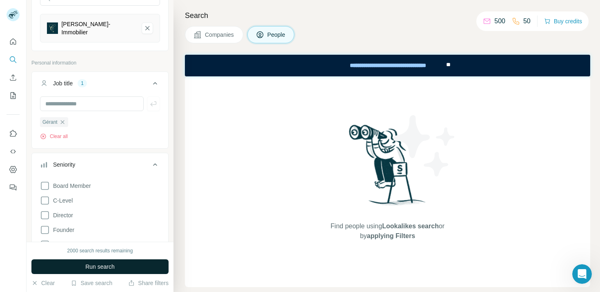
click at [97, 272] on button "Run search" at bounding box center [99, 266] width 137 height 15
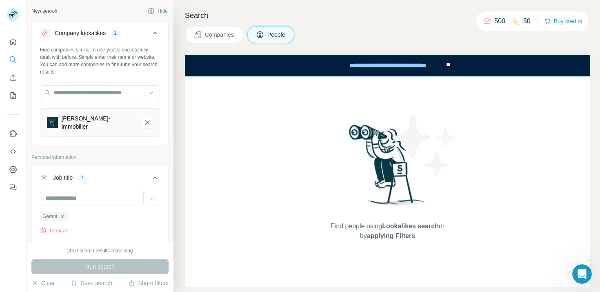
click at [209, 48] on div "Search Companies People Find people using Lookalikes search or by applying Filt…" at bounding box center [387, 146] width 427 height 292
click at [210, 30] on button "Companies" at bounding box center [214, 34] width 58 height 17
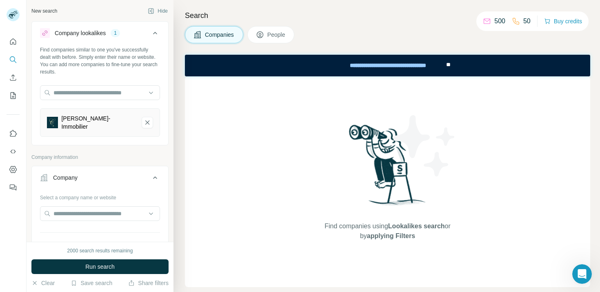
click at [114, 277] on div "2000 search results remaining Run search Clear Save search Share filters" at bounding box center [100, 267] width 147 height 50
click at [114, 274] on div "2000 search results remaining Run search Clear Save search Share filters" at bounding box center [100, 267] width 147 height 50
click at [114, 268] on span "Run search" at bounding box center [99, 267] width 29 height 8
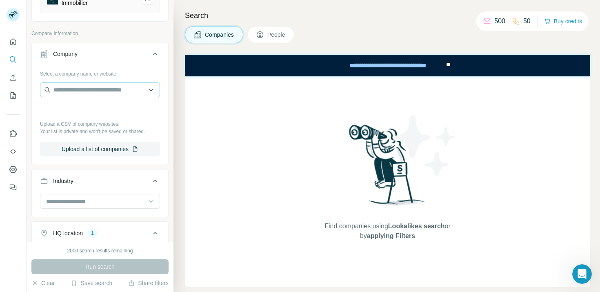
scroll to position [143, 0]
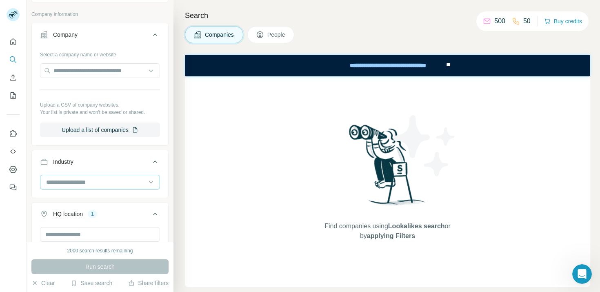
click at [104, 178] on input at bounding box center [95, 182] width 101 height 9
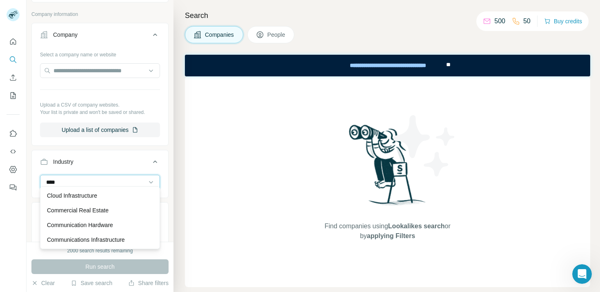
scroll to position [29, 0]
type input "****"
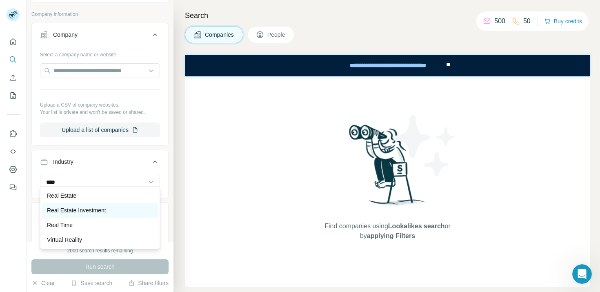
click at [93, 213] on p "Real Estate Investment" at bounding box center [76, 210] width 59 height 8
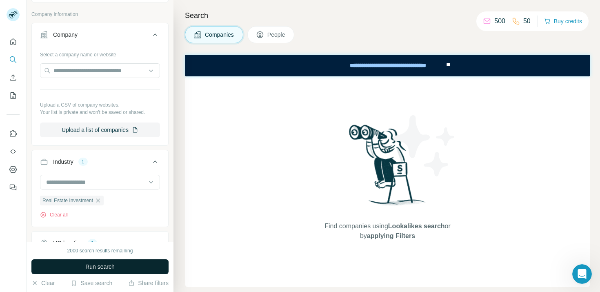
click at [95, 266] on span "Run search" at bounding box center [99, 267] width 29 height 8
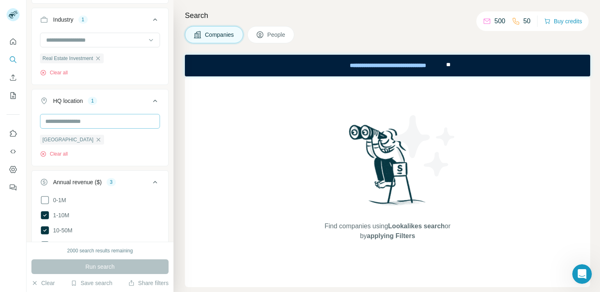
scroll to position [322, 0]
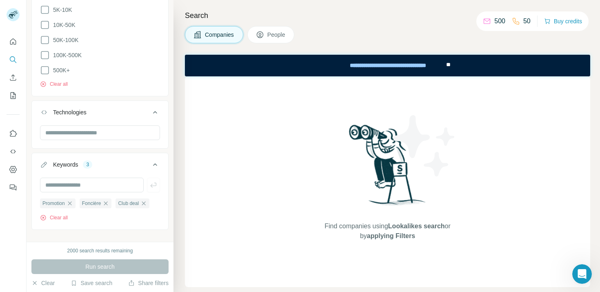
scroll to position [733, 0]
click at [98, 265] on div "Run search" at bounding box center [99, 266] width 137 height 15
